Goal: Answer question/provide support

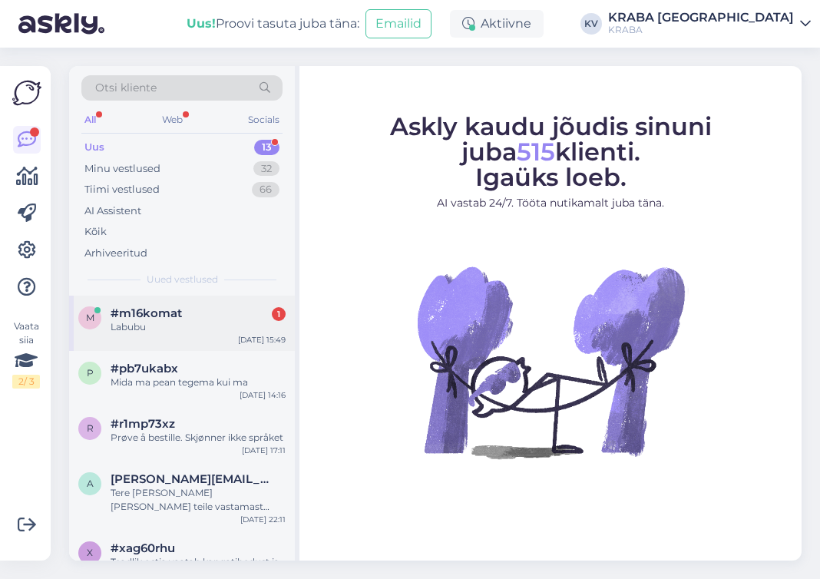
click at [145, 328] on div "Labubu" at bounding box center [198, 327] width 175 height 14
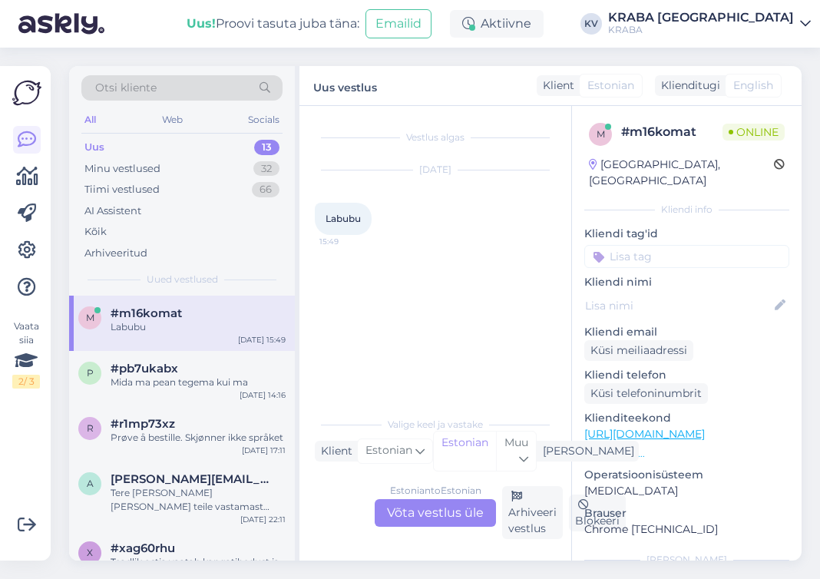
click at [422, 514] on div "Estonian to Estonian Võta vestlus üle" at bounding box center [435, 513] width 121 height 28
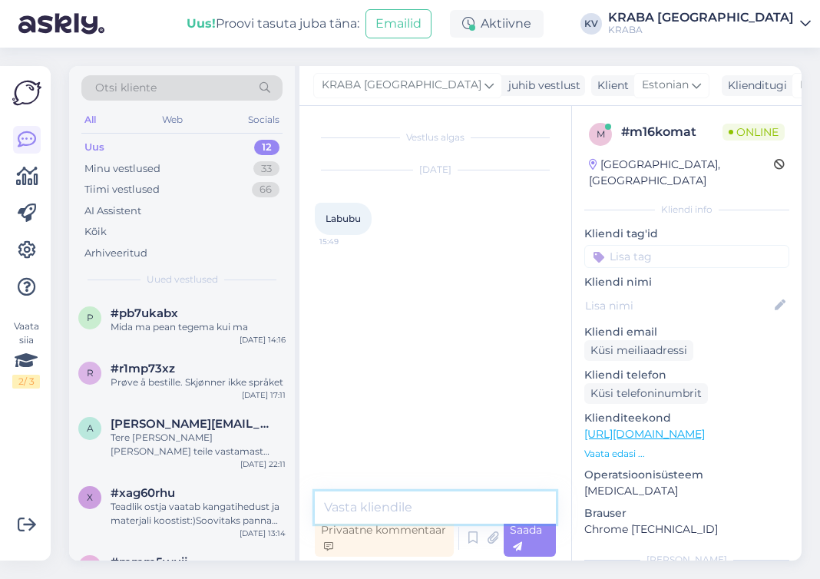
click at [363, 516] on textarea at bounding box center [435, 507] width 241 height 32
type textarea "Kuidas saame teid aidata?"
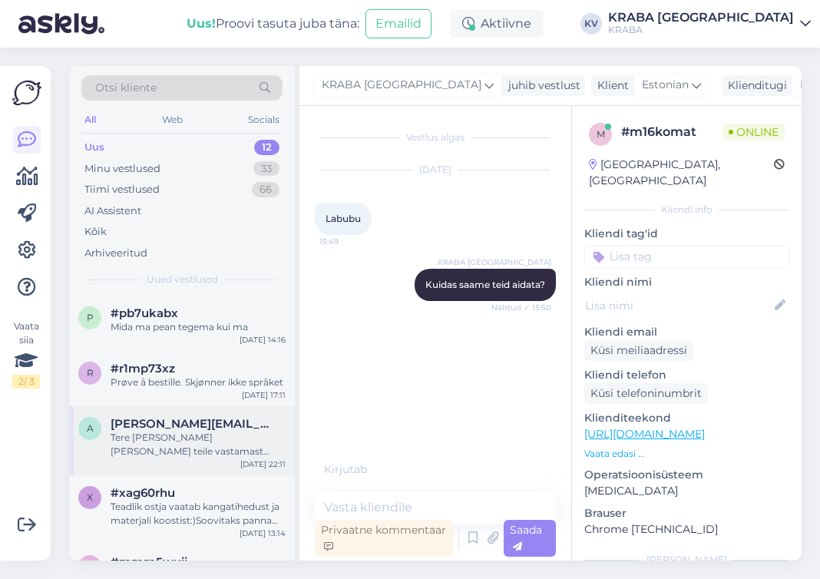
click at [130, 437] on div "Tere [PERSON_NAME] [PERSON_NAME] teile vastamast [GEOGRAPHIC_DATA] sepa turu no…" at bounding box center [198, 445] width 175 height 28
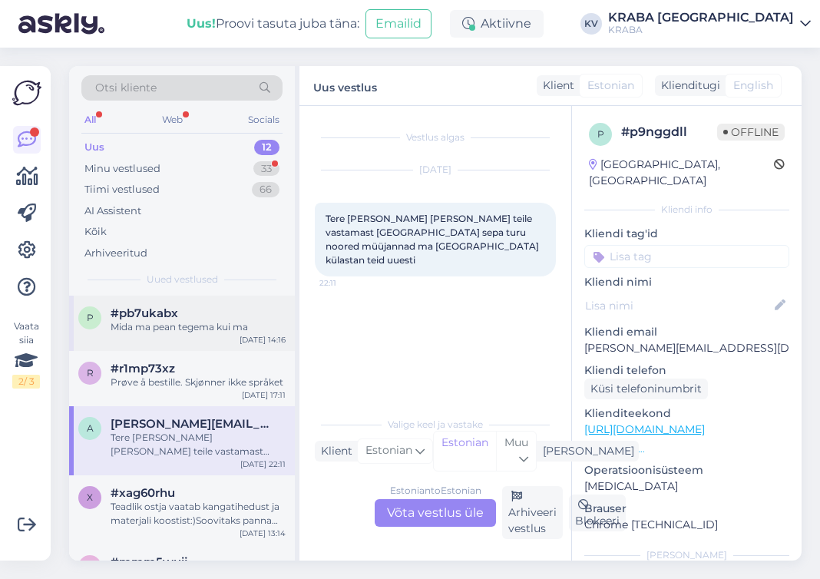
click at [224, 314] on div "#pb7ukabx" at bounding box center [198, 313] width 175 height 14
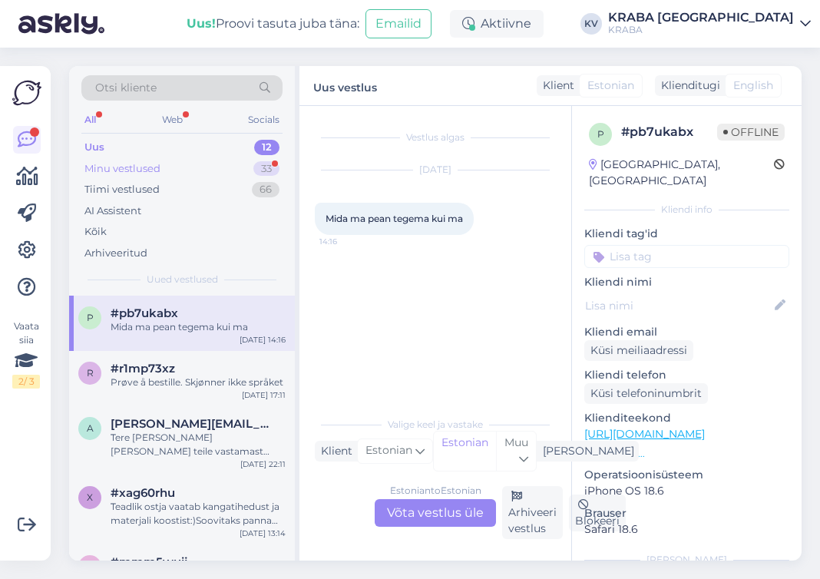
click at [174, 165] on div "Minu vestlused 33" at bounding box center [181, 168] width 201 height 21
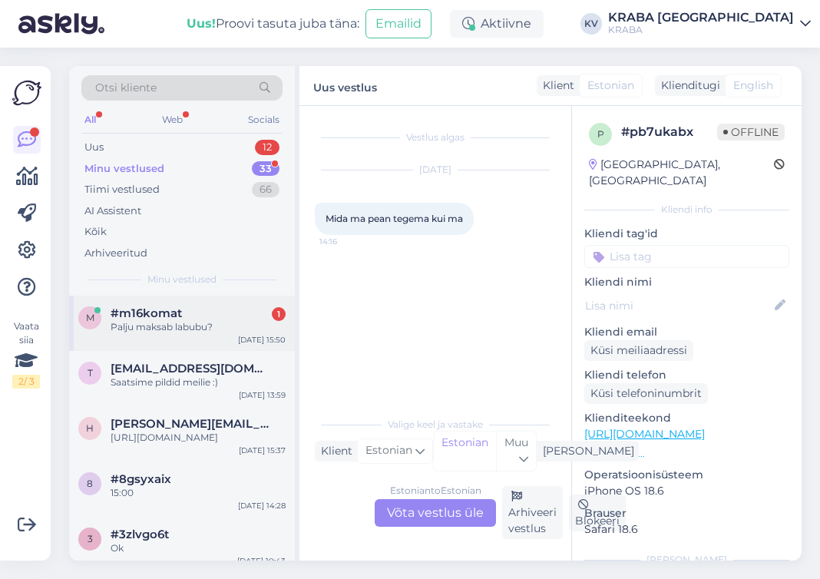
click at [190, 332] on div "Palju maksab labubu?" at bounding box center [198, 327] width 175 height 14
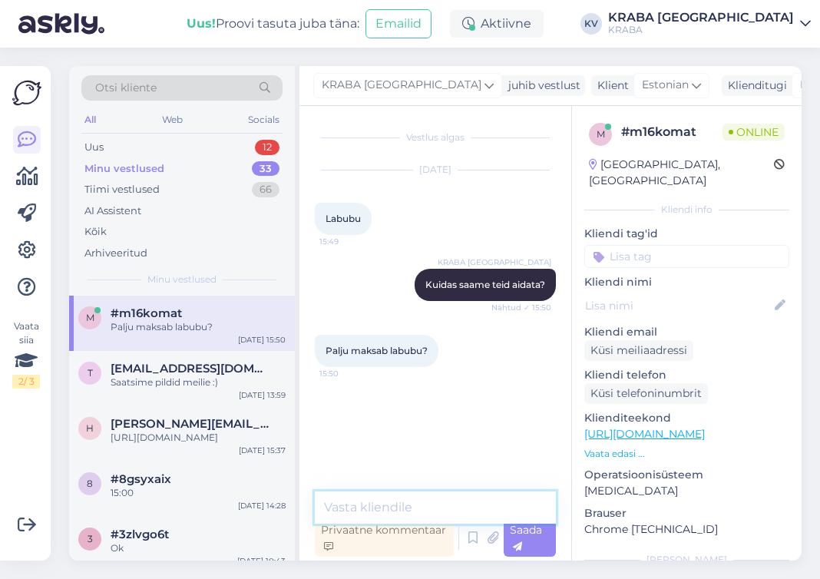
click at [347, 506] on textarea at bounding box center [435, 507] width 241 height 32
type textarea "12.99-15.99"
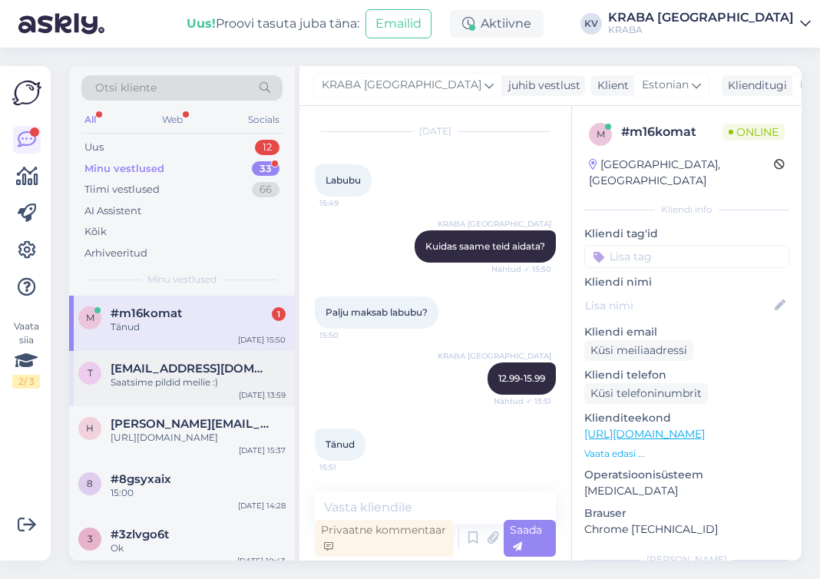
click at [200, 399] on div "t [EMAIL_ADDRESS][DOMAIN_NAME] Saatsime pildid meilie :) [DATE] 13:59" at bounding box center [182, 378] width 226 height 55
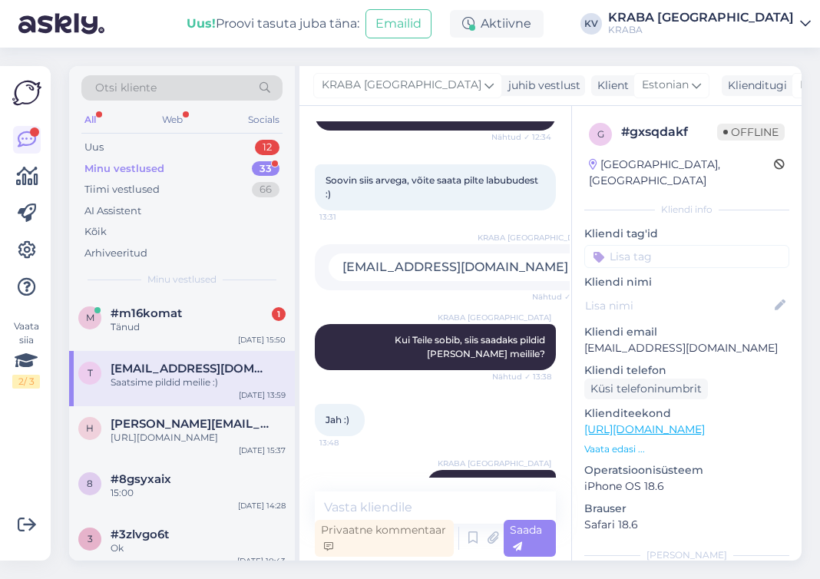
drag, startPoint x: 352, startPoint y: 443, endPoint x: 391, endPoint y: 467, distance: 45.8
click at [391, 467] on div "KRABA Võru Saatsime pildid meilie :) 13:59" at bounding box center [435, 486] width 241 height 66
click at [221, 322] on div "Tänud" at bounding box center [198, 327] width 175 height 14
